Goal: Task Accomplishment & Management: Use online tool/utility

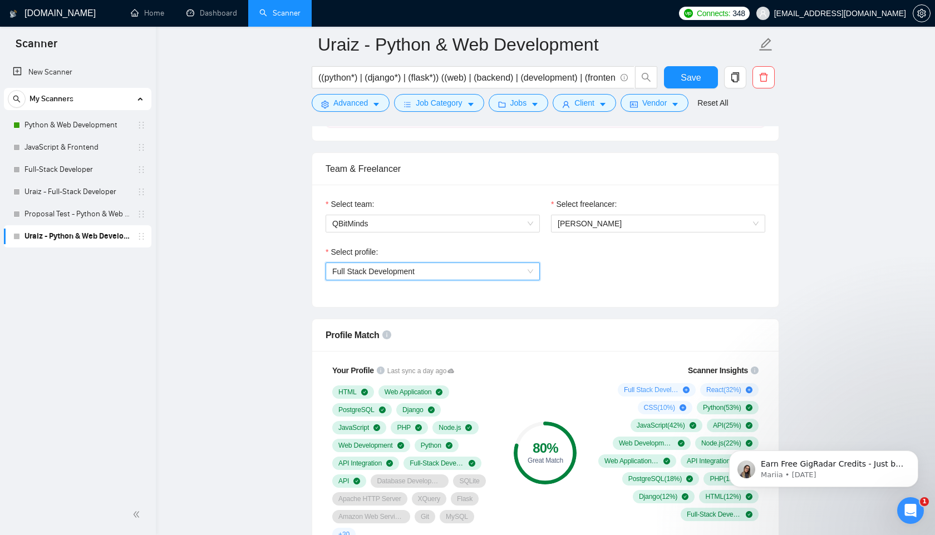
scroll to position [673, 0]
click at [155, 9] on link "Home" at bounding box center [147, 12] width 33 height 9
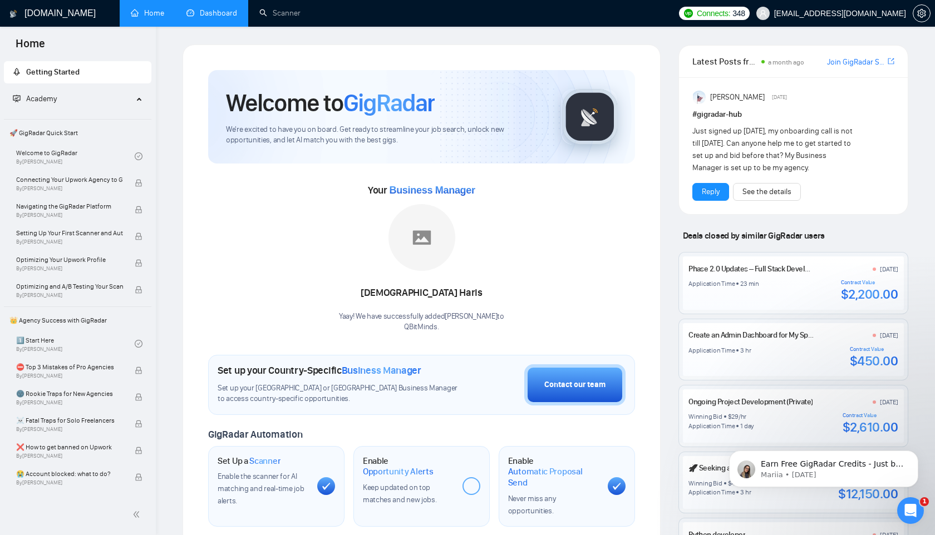
click at [225, 16] on link "Dashboard" at bounding box center [211, 12] width 51 height 9
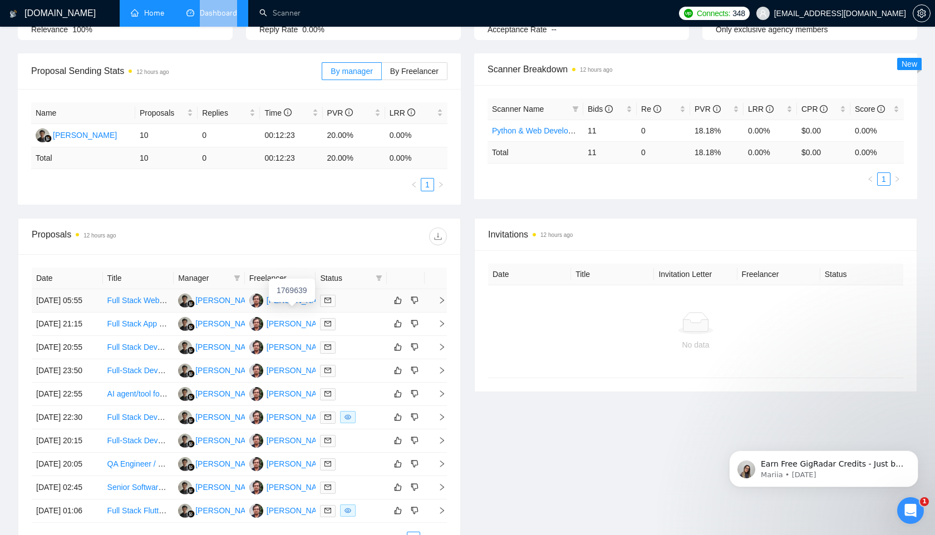
scroll to position [146, 0]
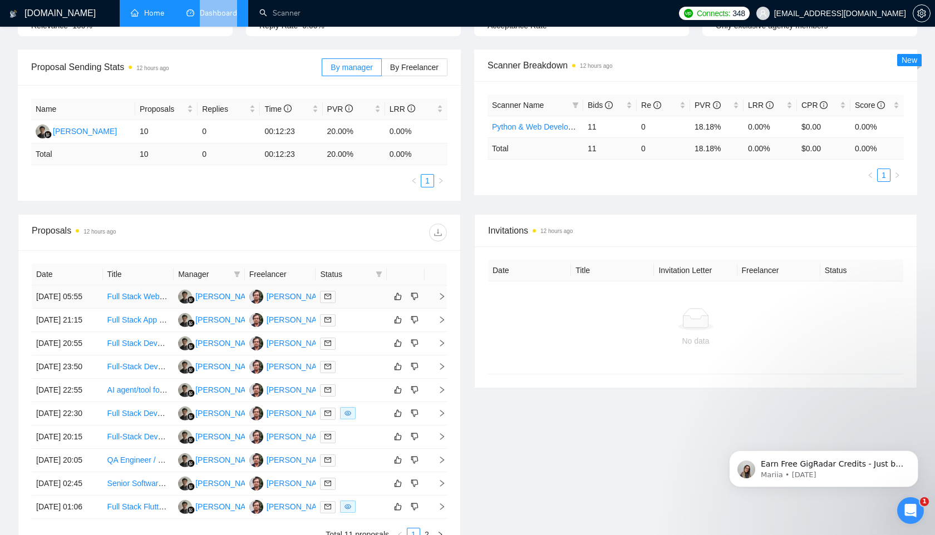
click at [126, 301] on link "Full Stack Web Developer" at bounding box center [152, 296] width 90 height 9
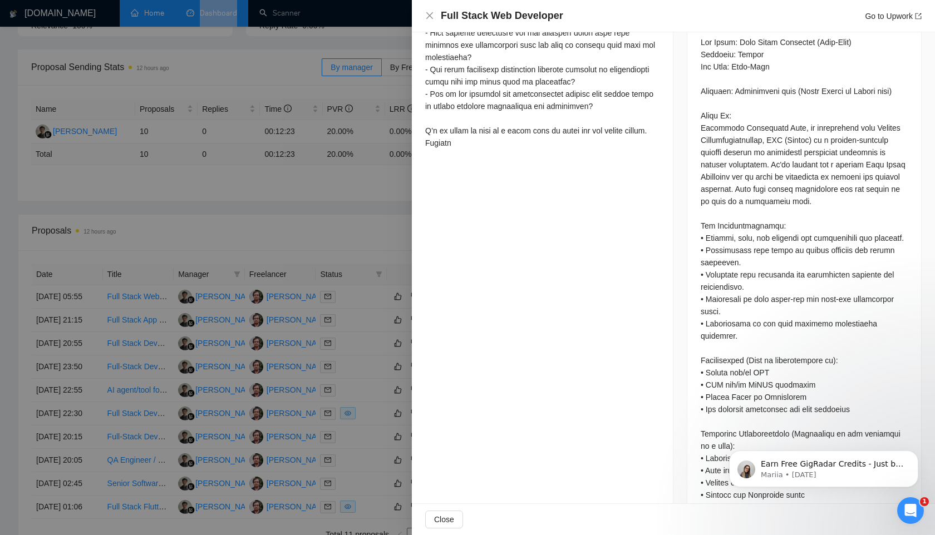
scroll to position [622, 0]
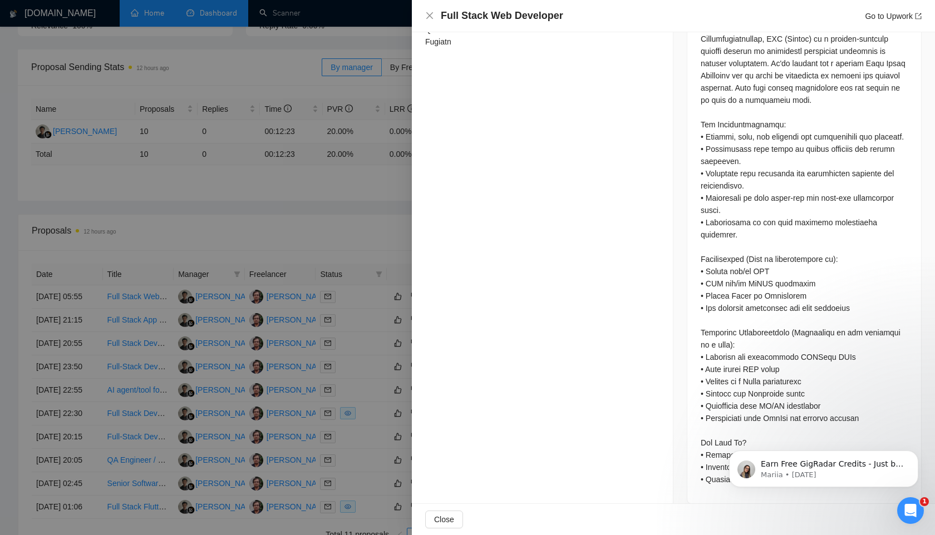
click at [284, 241] on div at bounding box center [467, 267] width 935 height 535
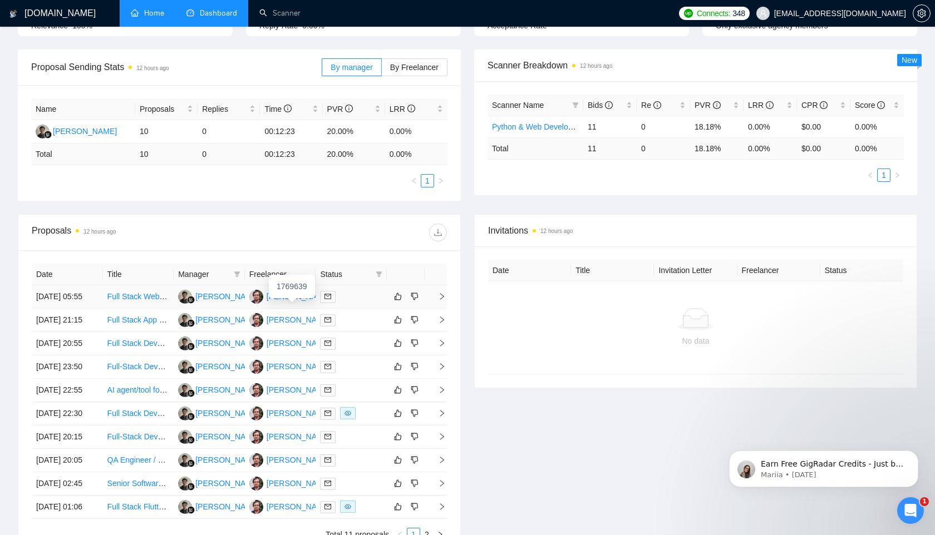
scroll to position [0, 0]
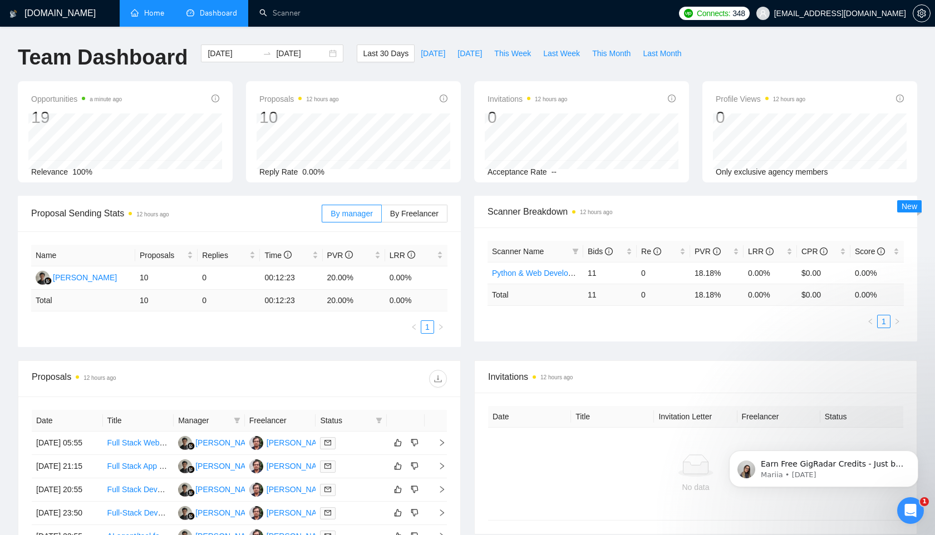
click at [154, 11] on link "Home" at bounding box center [147, 12] width 33 height 9
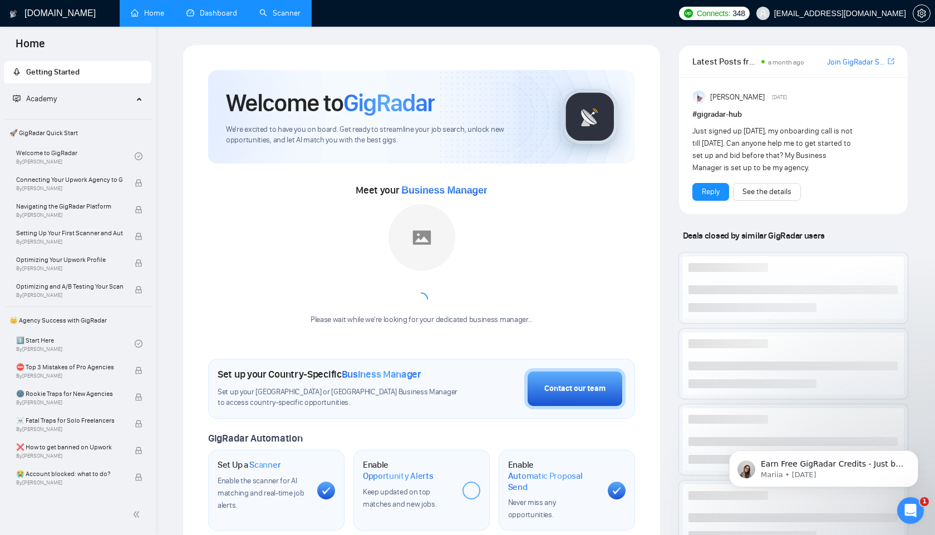
click at [291, 9] on link "Scanner" at bounding box center [279, 12] width 41 height 9
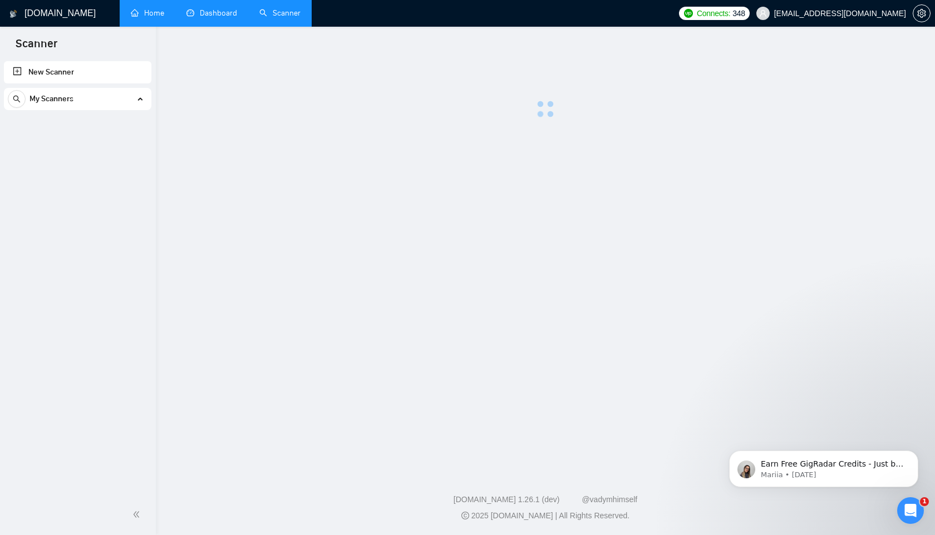
click at [291, 9] on link "Scanner" at bounding box center [279, 12] width 41 height 9
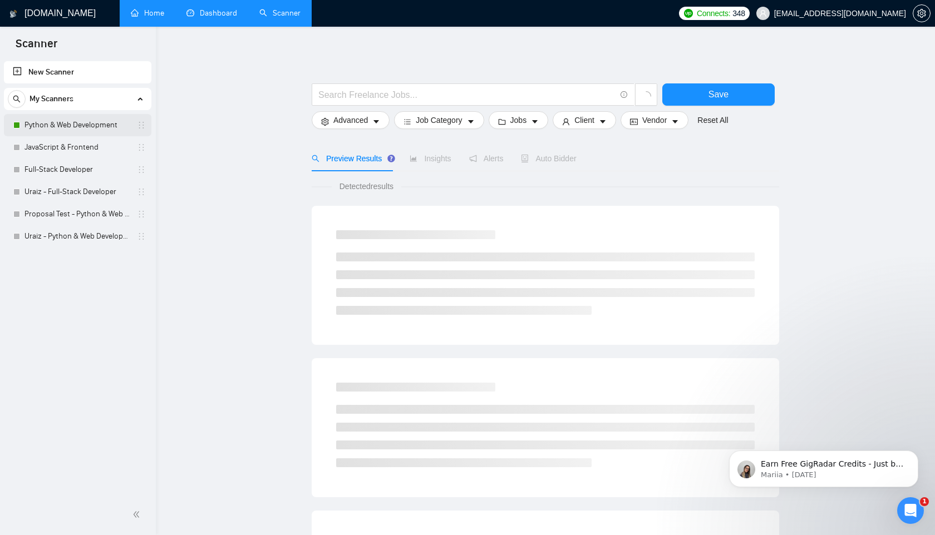
click at [90, 120] on link "Python & Web Development" at bounding box center [77, 125] width 106 height 22
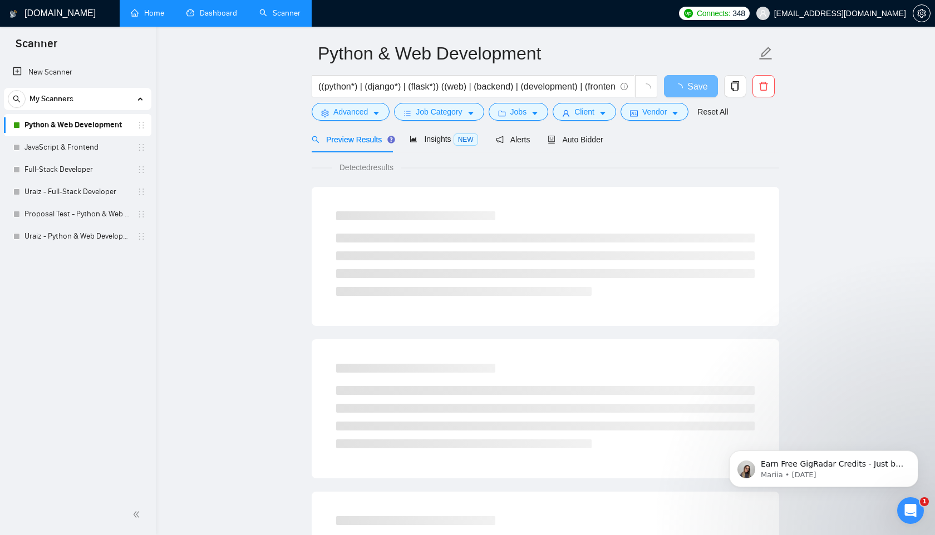
scroll to position [48, 0]
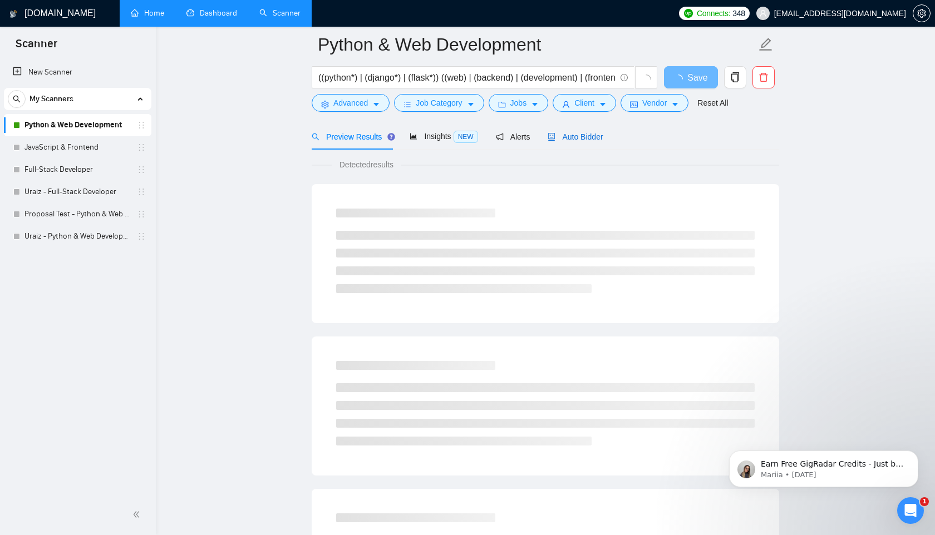
click at [584, 135] on span "Auto Bidder" at bounding box center [574, 136] width 55 height 9
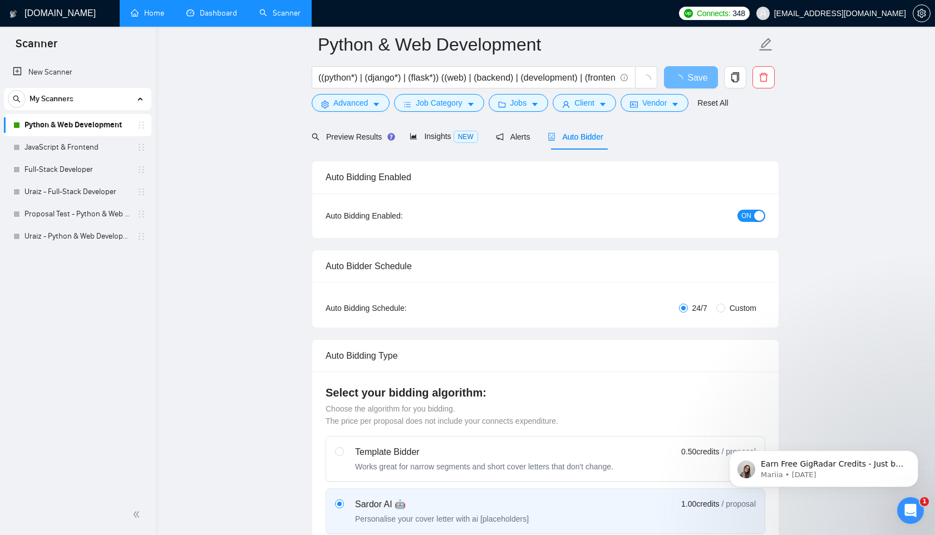
radio input "false"
radio input "true"
checkbox input "true"
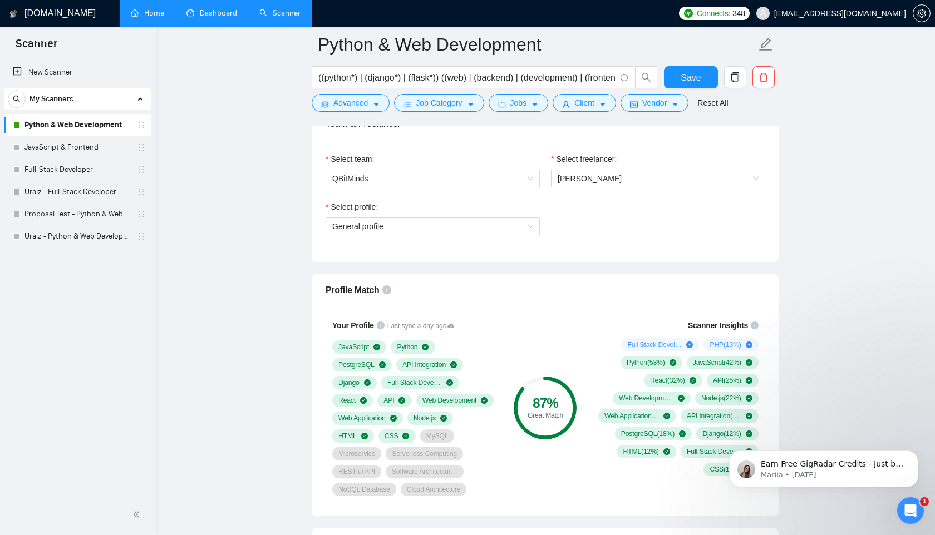
scroll to position [715, 0]
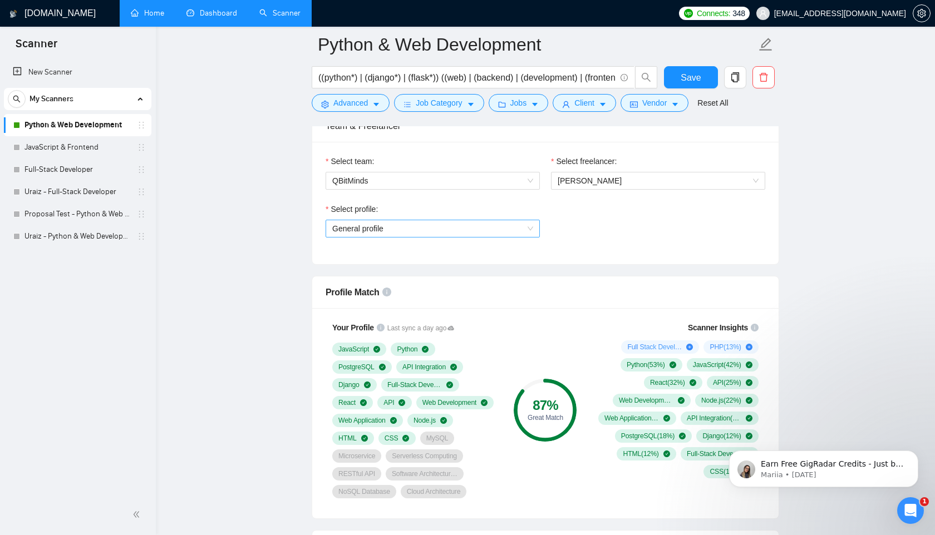
click at [533, 230] on div "General profile" at bounding box center [432, 229] width 214 height 18
click at [573, 233] on div "Select profile: General profile" at bounding box center [545, 227] width 451 height 48
click at [66, 236] on link "Uraiz - Python & Web Development" at bounding box center [77, 236] width 106 height 22
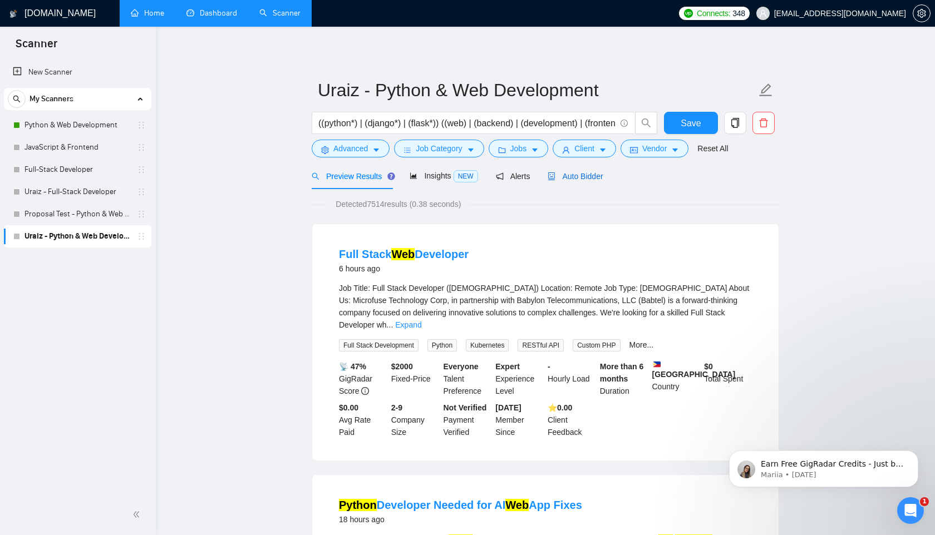
click at [575, 179] on span "Auto Bidder" at bounding box center [574, 176] width 55 height 9
click at [575, 178] on span "Auto Bidder" at bounding box center [574, 176] width 55 height 9
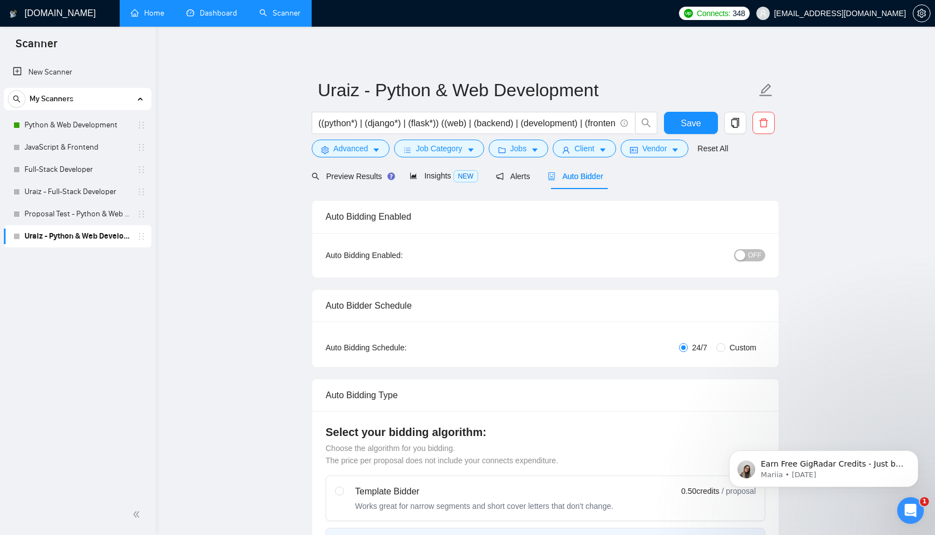
radio input "false"
radio input "true"
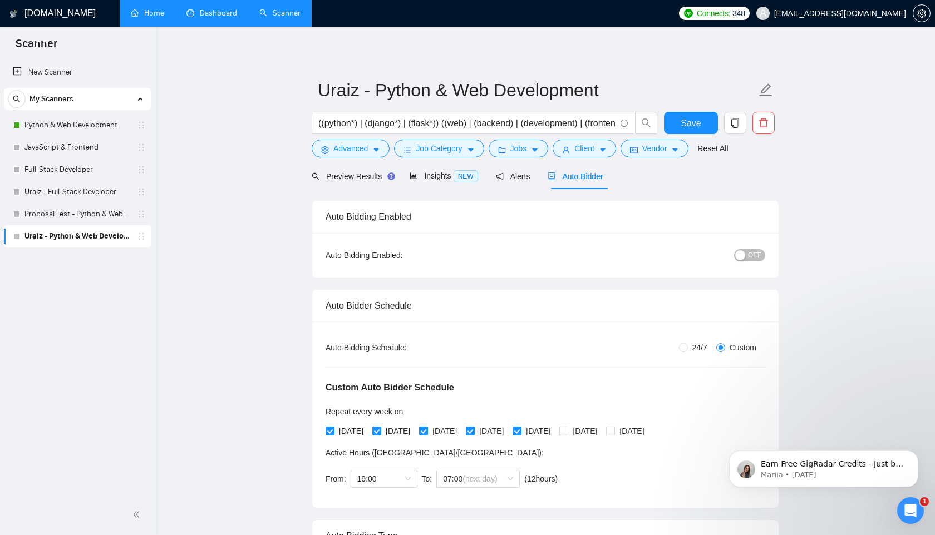
click at [584, 177] on span "Auto Bidder" at bounding box center [574, 176] width 55 height 9
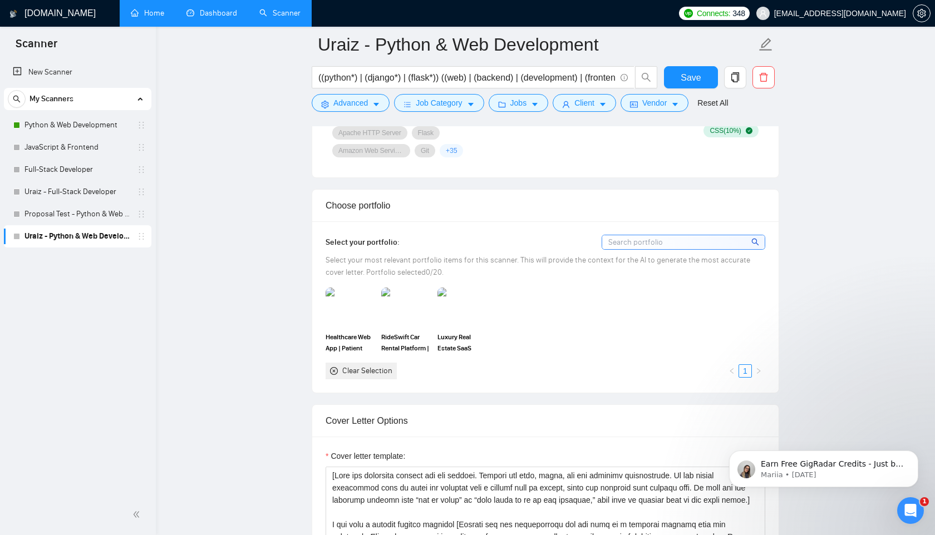
scroll to position [1059, 0]
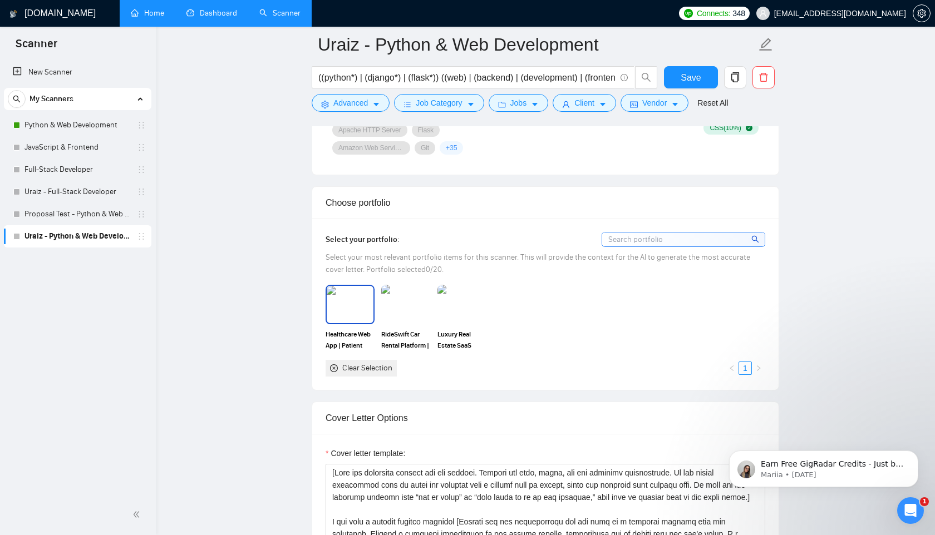
click at [342, 309] on img at bounding box center [350, 304] width 47 height 37
click at [418, 304] on img at bounding box center [405, 304] width 47 height 37
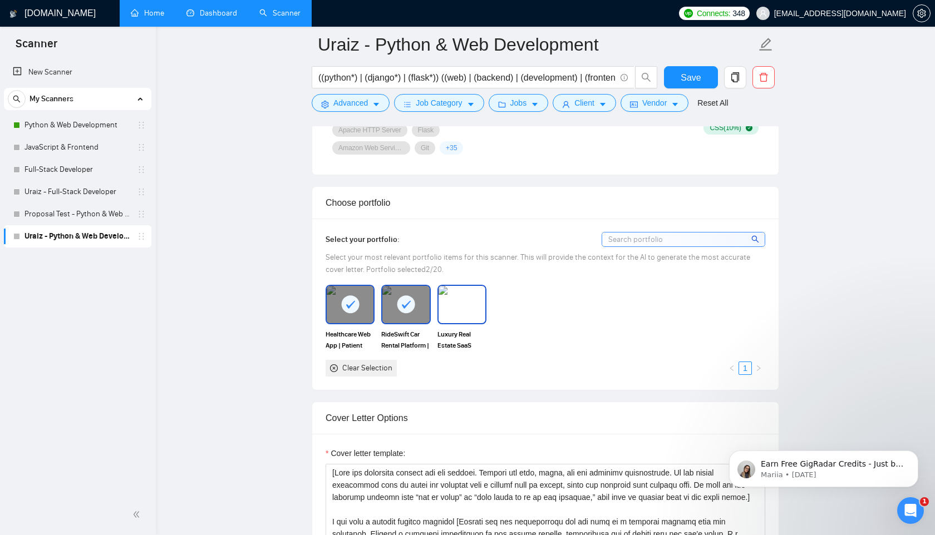
click at [478, 305] on img at bounding box center [461, 304] width 47 height 37
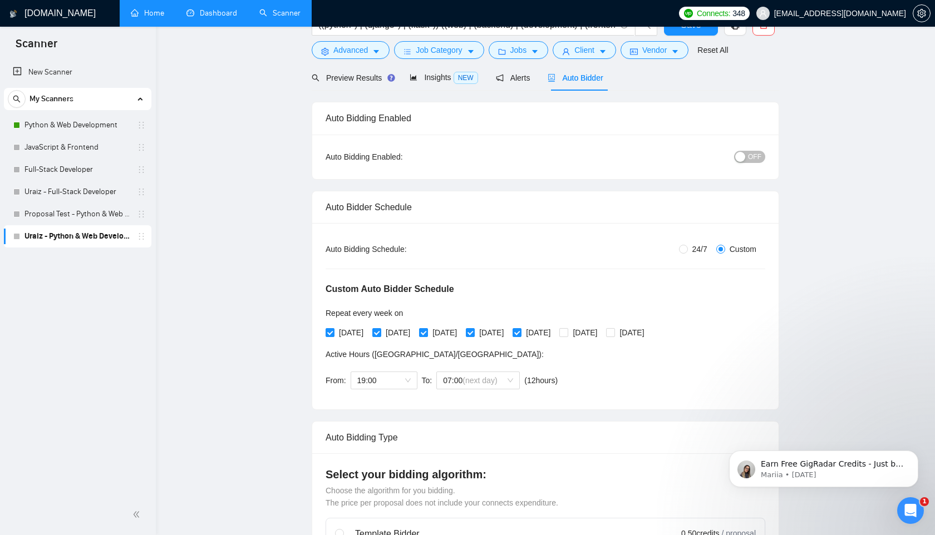
scroll to position [0, 0]
